Goal: Task Accomplishment & Management: Use online tool/utility

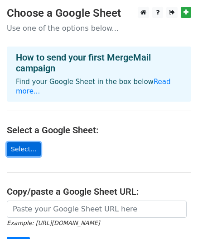
click at [31, 143] on link "Select..." at bounding box center [24, 150] width 34 height 14
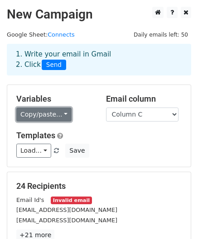
click at [57, 116] on link "Copy/paste..." at bounding box center [43, 115] width 55 height 14
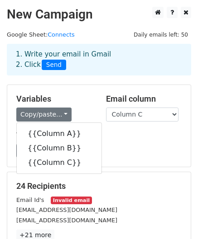
click at [110, 147] on div "Load... No templates saved Save" at bounding box center [99, 151] width 179 height 14
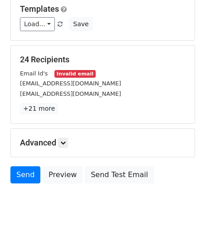
scroll to position [128, 0]
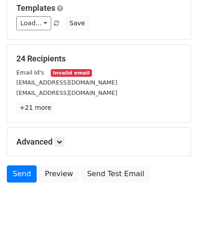
click at [64, 74] on small "Invalid email" at bounding box center [71, 73] width 41 height 8
click at [73, 90] on small "diprasad@gsuite.cisco.com" at bounding box center [66, 93] width 101 height 7
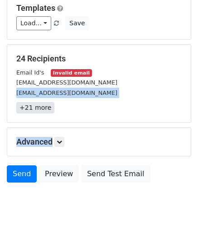
drag, startPoint x: 73, startPoint y: 88, endPoint x: 41, endPoint y: 109, distance: 38.3
click at [41, 109] on div "24 Recipients Email Id's Invalid email dprasad@cisco.com diprasad@gsuite.cisco.…" at bounding box center [98, 84] width 165 height 60
click at [41, 109] on link "+21 more" at bounding box center [35, 107] width 38 height 11
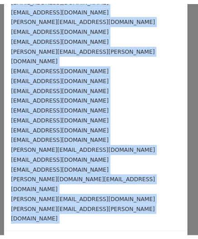
scroll to position [0, 0]
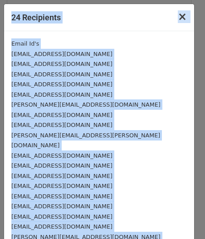
click at [177, 21] on span "×" at bounding box center [181, 16] width 9 height 13
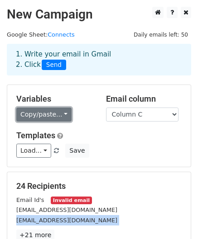
click at [52, 110] on link "Copy/paste..." at bounding box center [43, 115] width 55 height 14
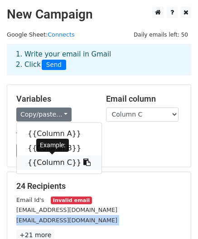
click at [59, 163] on link "{{Column C}}" at bounding box center [59, 163] width 85 height 14
copy form "diprasad@gsuite.cisco.com +21 more 24 Recipients × Email Id's dprasad@cisco.com…"
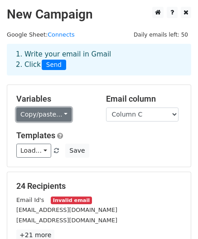
click at [24, 113] on link "Copy/paste..." at bounding box center [43, 115] width 55 height 14
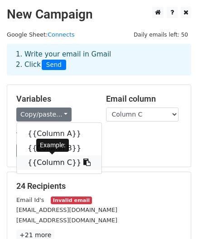
click at [83, 163] on icon at bounding box center [86, 162] width 7 height 7
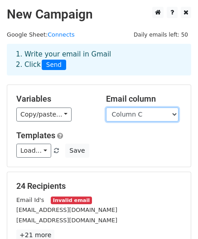
click at [110, 115] on select "Column A Column B Column C" at bounding box center [142, 115] width 72 height 14
click at [106, 108] on select "Column A Column B Column C" at bounding box center [142, 115] width 72 height 14
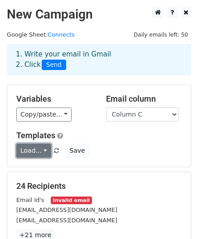
click at [42, 151] on link "Load..." at bounding box center [33, 151] width 35 height 14
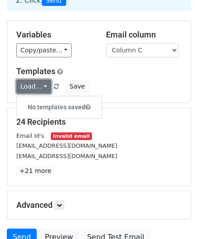
scroll to position [94, 0]
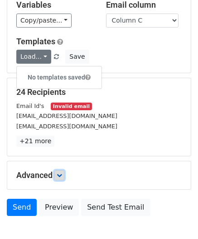
click at [61, 175] on icon at bounding box center [59, 175] width 5 height 5
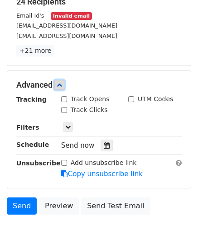
scroll to position [179, 0]
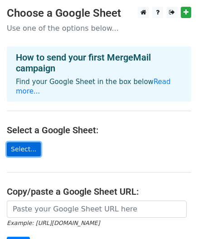
click at [27, 143] on link "Select..." at bounding box center [24, 150] width 34 height 14
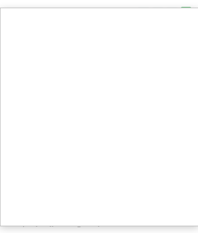
scroll to position [5, 0]
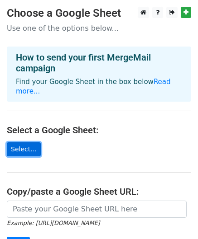
click at [24, 143] on link "Select..." at bounding box center [24, 150] width 34 height 14
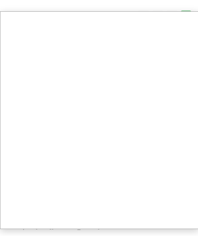
scroll to position [32, 0]
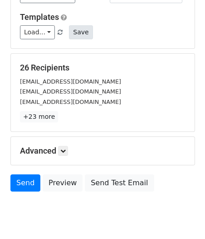
scroll to position [118, 0]
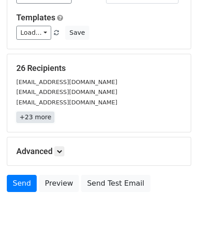
click at [18, 116] on link "+23 more" at bounding box center [35, 117] width 38 height 11
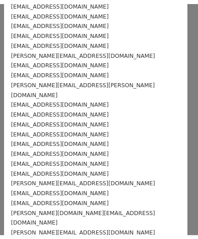
scroll to position [0, 0]
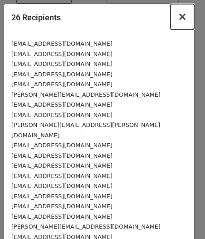
click at [180, 16] on button "×" at bounding box center [182, 16] width 24 height 25
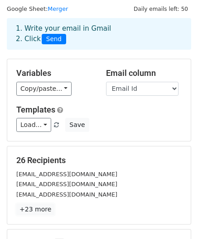
scroll to position [24, 0]
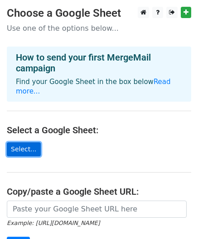
click at [29, 143] on link "Select..." at bounding box center [24, 150] width 34 height 14
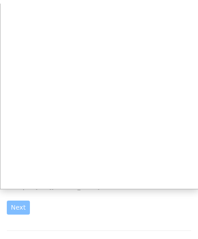
scroll to position [41, 0]
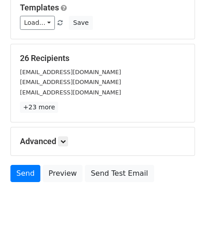
scroll to position [135, 0]
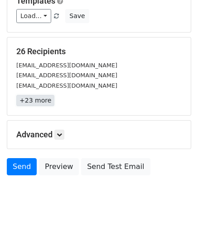
click at [38, 101] on link "+23 more" at bounding box center [35, 100] width 38 height 11
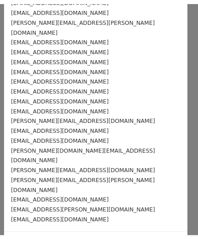
scroll to position [0, 0]
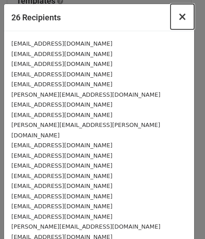
click at [180, 22] on button "×" at bounding box center [182, 16] width 24 height 25
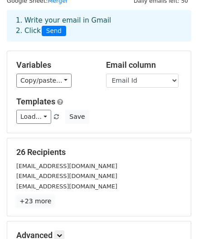
scroll to position [33, 0]
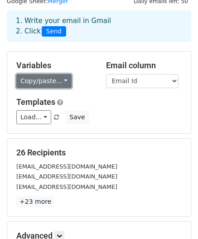
click at [59, 79] on link "Copy/paste..." at bounding box center [43, 81] width 55 height 14
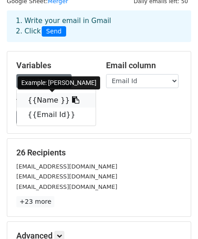
click at [72, 102] on icon at bounding box center [75, 99] width 7 height 7
